Goal: Check status

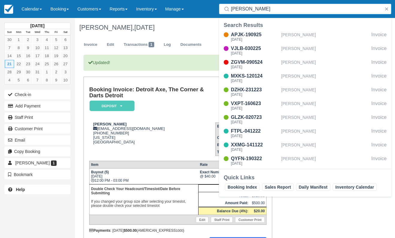
type input "burke"
click at [287, 12] on input "burke" at bounding box center [306, 9] width 151 height 11
click at [284, 10] on input "burke" at bounding box center [306, 9] width 151 height 11
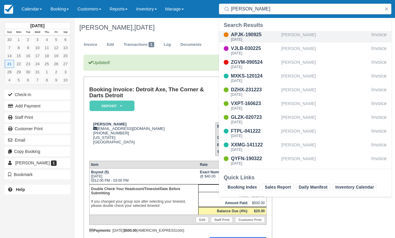
click at [260, 36] on div "APJK-190925" at bounding box center [255, 34] width 48 height 7
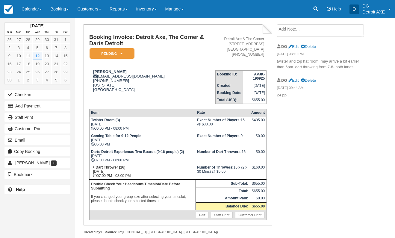
scroll to position [32, 0]
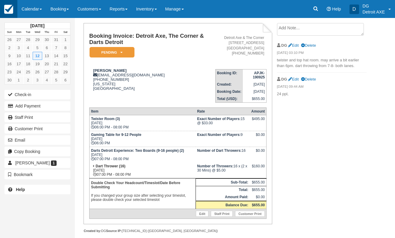
click at [13, 10] on link at bounding box center [8, 9] width 17 height 18
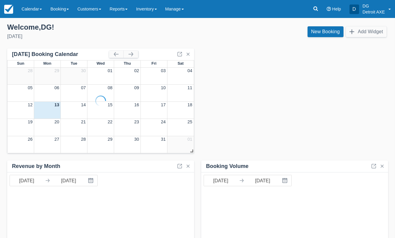
click at [136, 55] on button "button" at bounding box center [131, 54] width 14 height 7
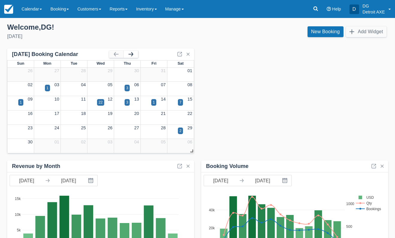
click at [136, 55] on button "button" at bounding box center [131, 54] width 14 height 7
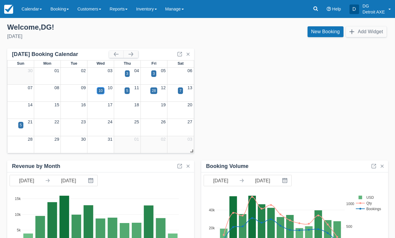
click at [103, 91] on div "10" at bounding box center [100, 91] width 7 height 7
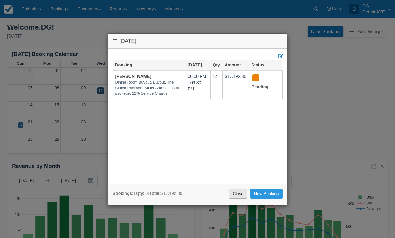
click at [234, 192] on link "Close" at bounding box center [238, 194] width 19 height 10
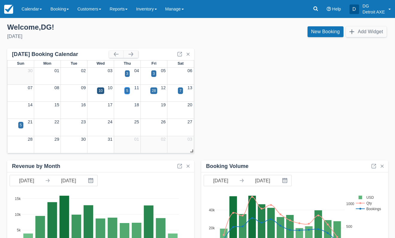
click at [127, 89] on div "5" at bounding box center [127, 90] width 2 height 5
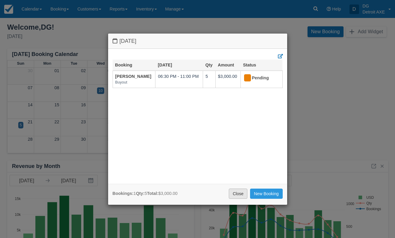
click at [236, 193] on link "Close" at bounding box center [238, 194] width 19 height 10
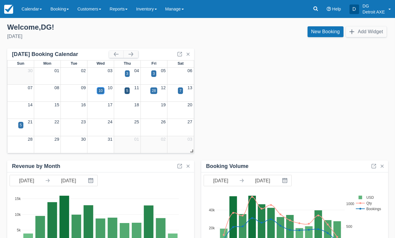
click at [100, 89] on div "10" at bounding box center [101, 90] width 4 height 5
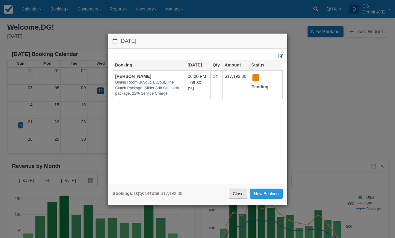
click at [238, 191] on link "Close" at bounding box center [238, 194] width 19 height 10
